Goal: Find specific page/section: Find specific page/section

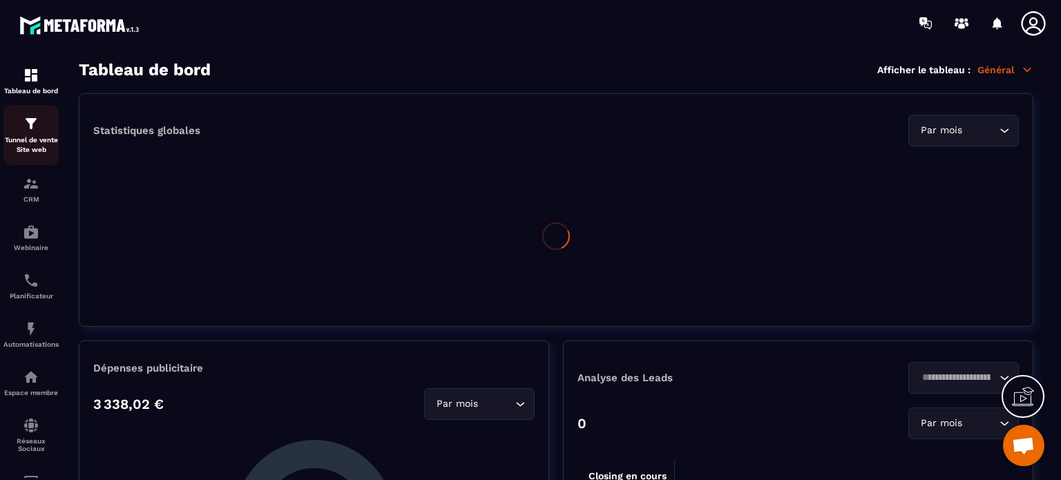
click at [43, 128] on div "Tunnel de vente Site web" at bounding box center [30, 134] width 55 height 39
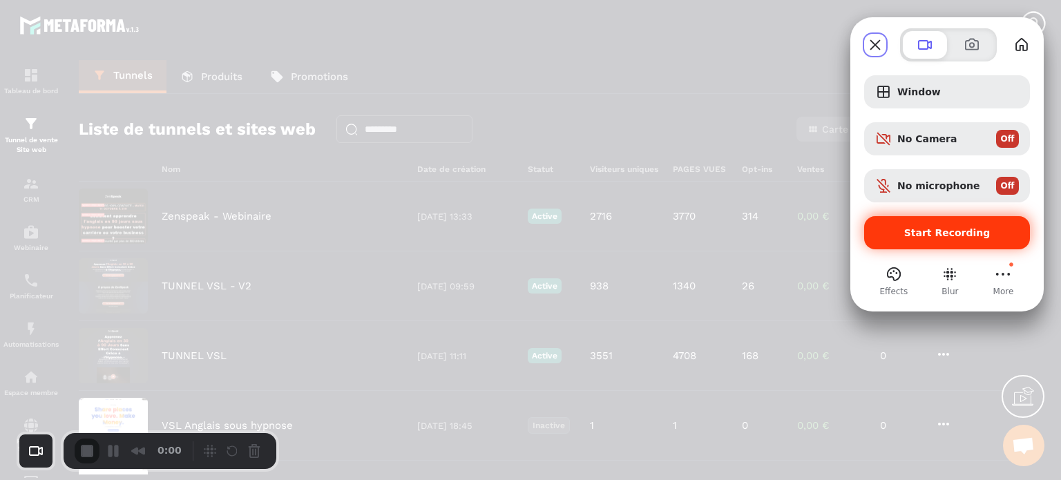
click at [948, 225] on div "Start Recording" at bounding box center [947, 232] width 166 height 33
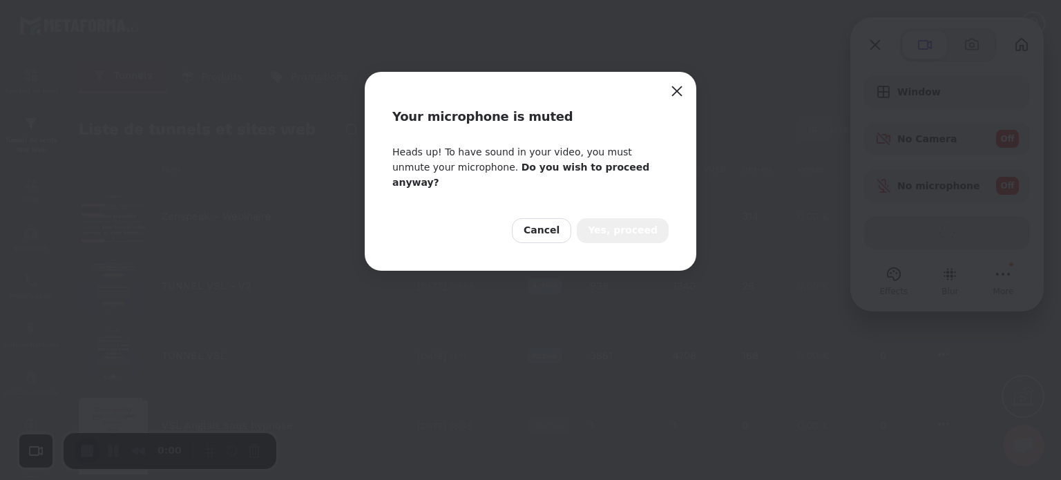
click at [640, 223] on span "Yes, proceed" at bounding box center [623, 230] width 70 height 15
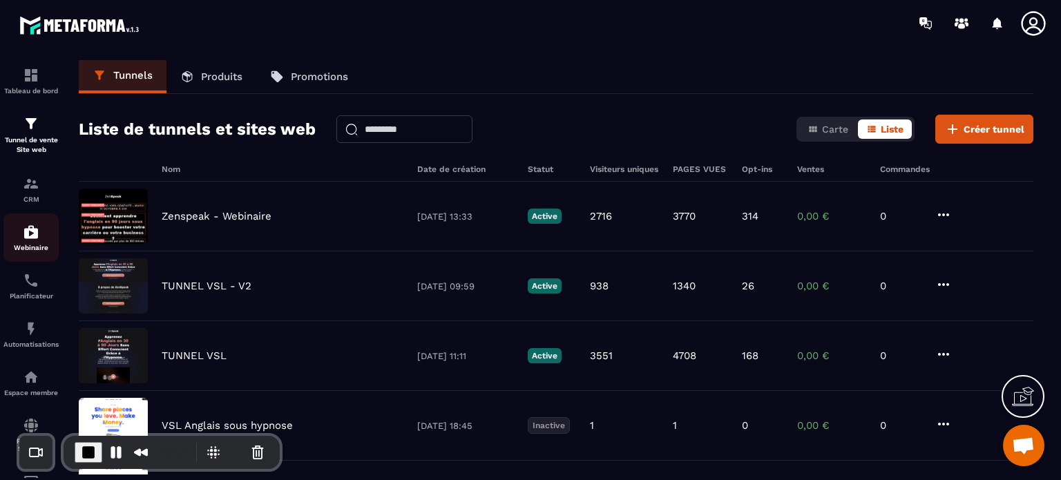
click at [42, 238] on div "Webinaire" at bounding box center [30, 238] width 55 height 28
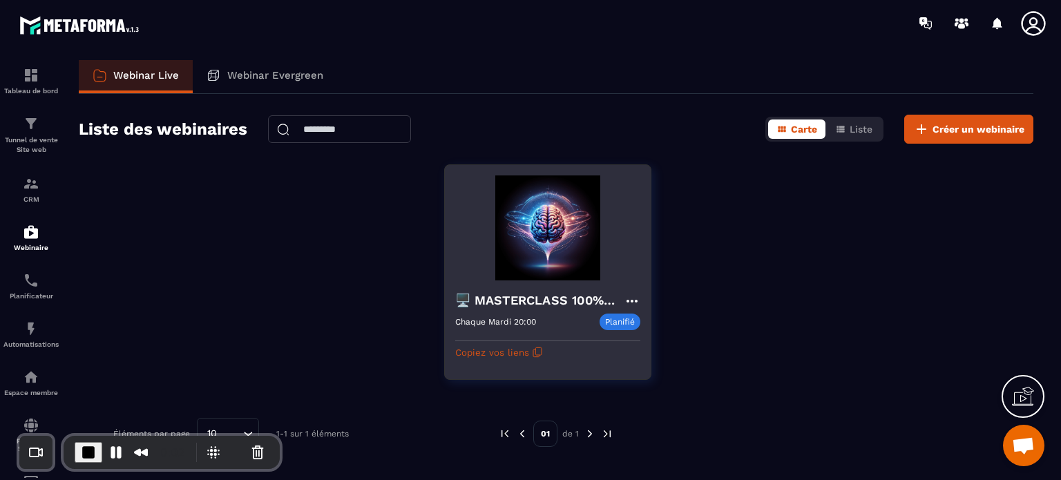
click at [636, 298] on icon at bounding box center [632, 301] width 17 height 17
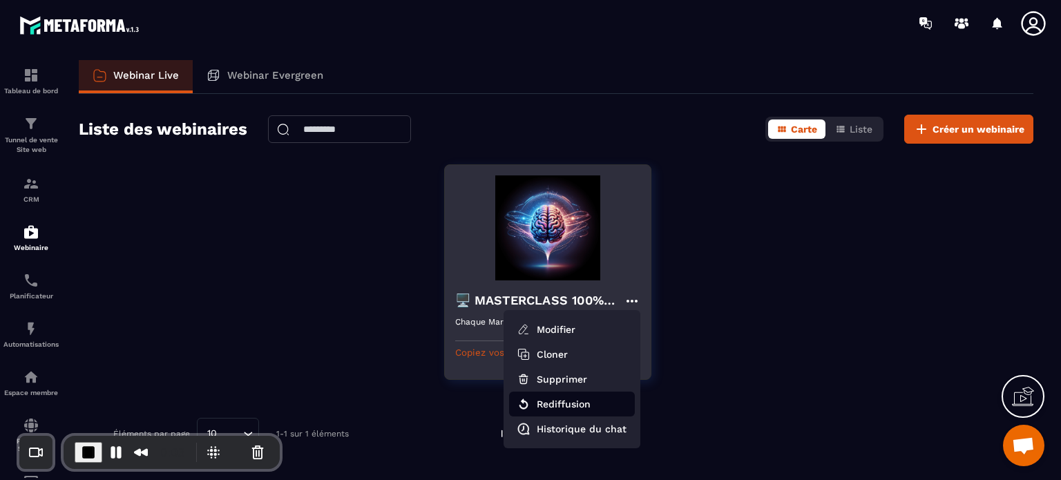
click at [580, 406] on button "Rediffusion" at bounding box center [572, 404] width 126 height 25
